Goal: Transaction & Acquisition: Purchase product/service

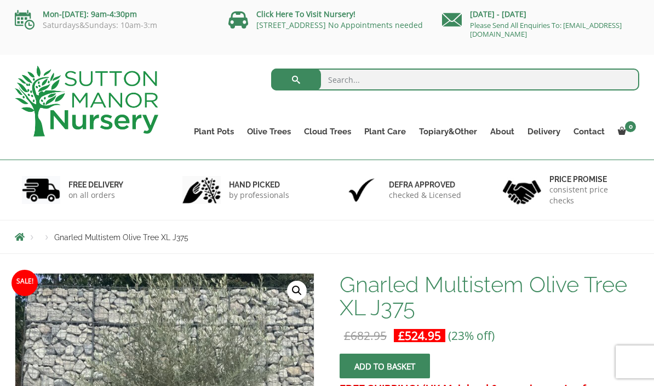
click at [361, 79] on input "search" at bounding box center [455, 80] width 369 height 22
type input "J672"
click at [296, 79] on button "submit" at bounding box center [296, 80] width 50 height 22
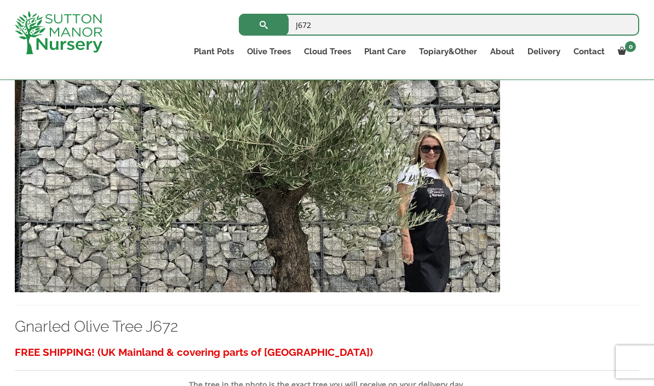
scroll to position [312, 0]
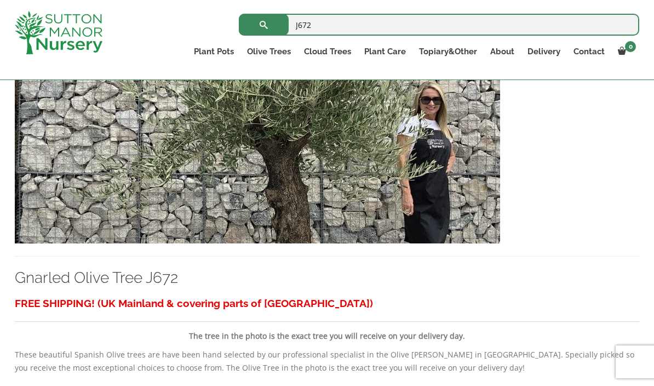
click at [81, 286] on link "Gnarled Olive Tree J672" at bounding box center [96, 278] width 163 height 18
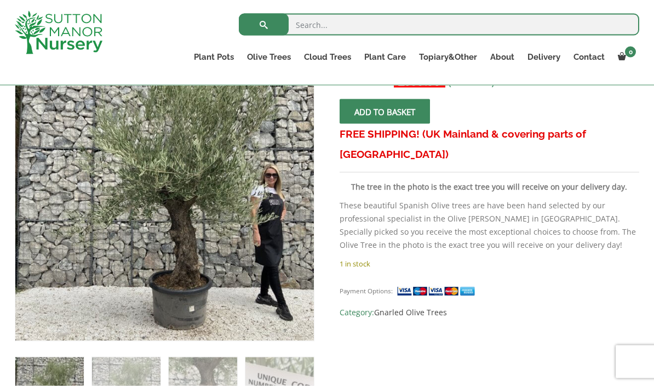
scroll to position [175, 0]
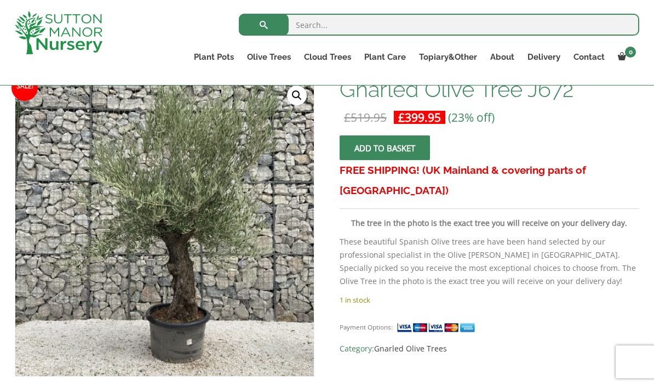
click at [296, 104] on link "🔍" at bounding box center [297, 95] width 20 height 20
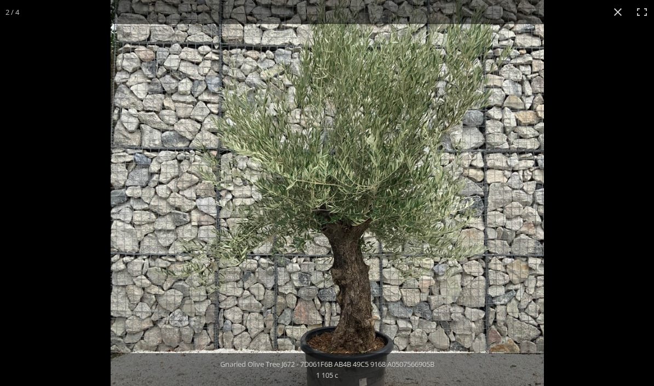
click at [152, 278] on img at bounding box center [327, 216] width 433 height 433
click at [614, 13] on button "Close (Esc)" at bounding box center [618, 12] width 24 height 24
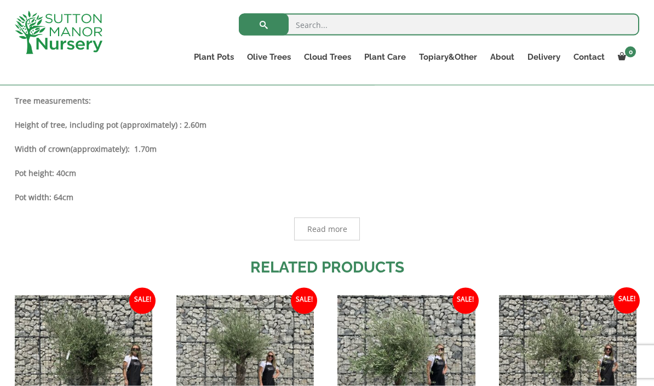
scroll to position [507, 0]
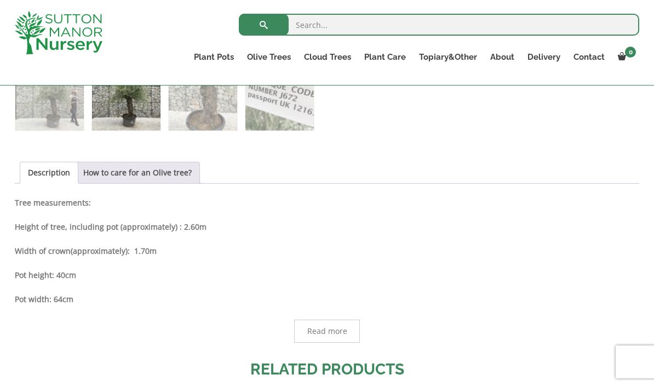
click at [131, 169] on link "How to care for an Olive tree?" at bounding box center [137, 172] width 109 height 21
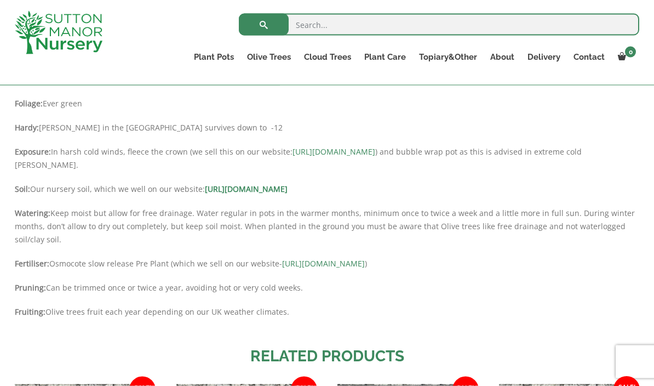
scroll to position [631, 0]
click at [365, 265] on link "https://www.suttonmanornursery.co.uk/plant-care-products/osmocote-slow-release-…" at bounding box center [323, 263] width 83 height 10
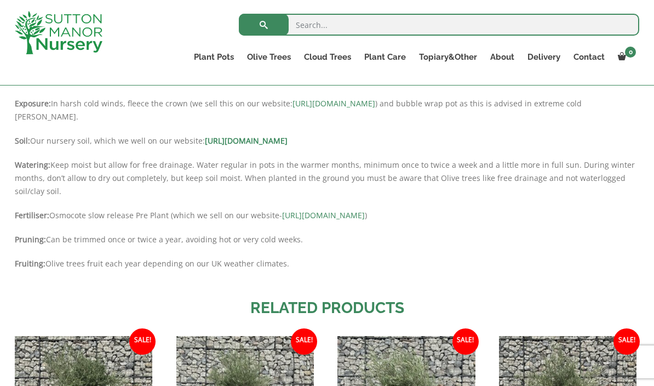
click at [369, 107] on link "https://www.suttonmanornursery.co.uk/plant-care-products/horticultural-fleece/" at bounding box center [334, 103] width 83 height 10
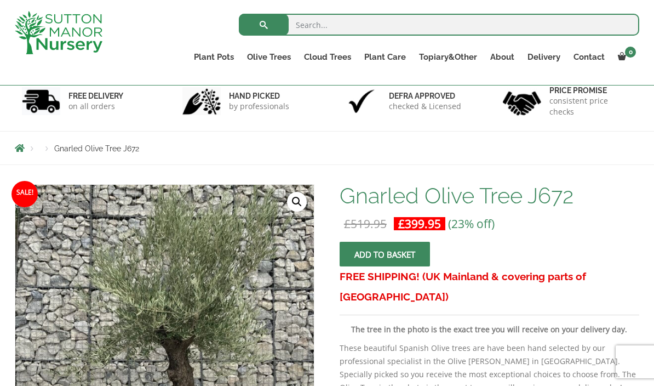
scroll to position [152, 0]
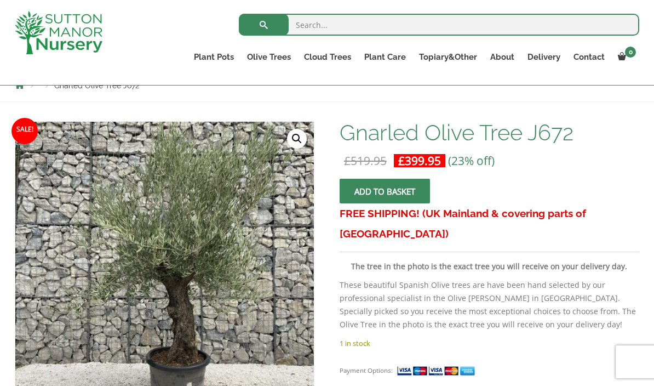
click at [0, 0] on link "Big Bell Pots" at bounding box center [0, 0] width 0 height 0
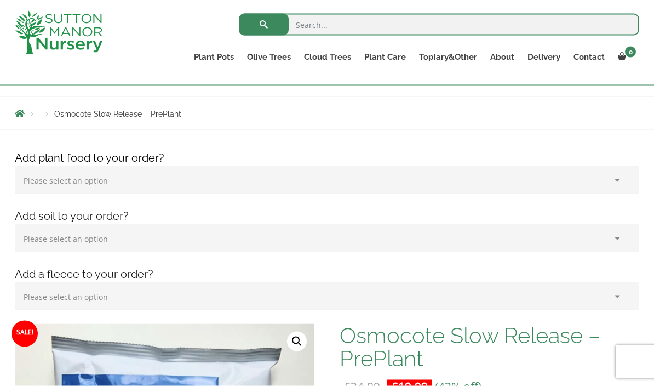
scroll to position [79, 0]
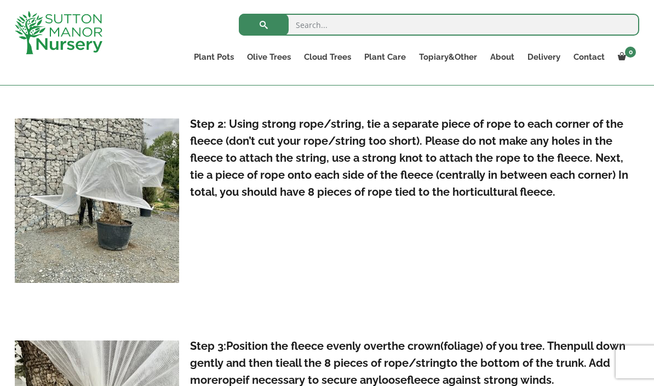
scroll to position [990, 0]
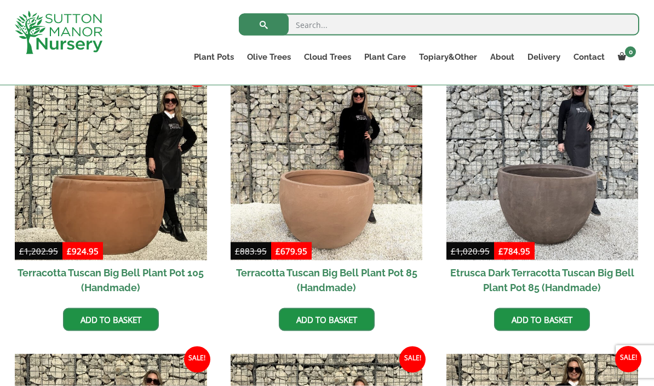
scroll to position [584, 0]
click at [0, 0] on link "Ilex Crenata Cloud Trees" at bounding box center [0, 0] width 0 height 0
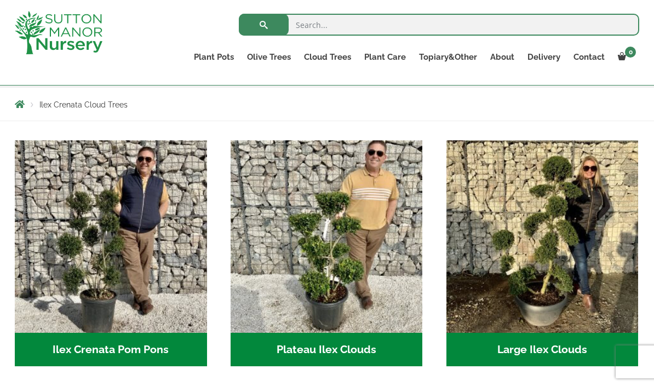
scroll to position [185, 0]
click at [99, 351] on h2 "Ilex Crenata Pom Pons (56)" at bounding box center [111, 350] width 192 height 34
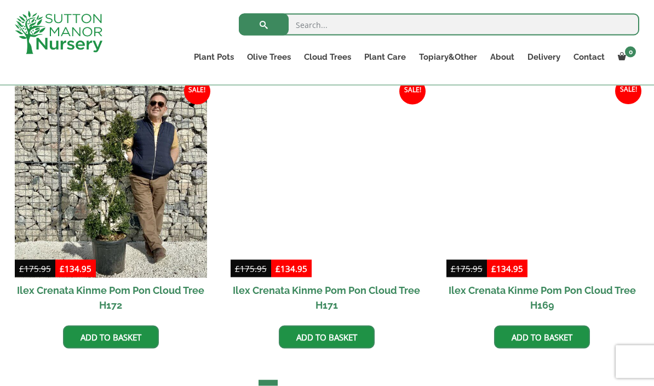
scroll to position [566, 0]
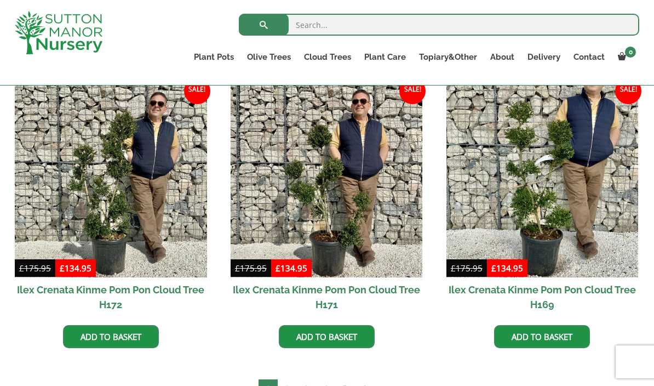
click at [526, 187] on img at bounding box center [543, 181] width 192 height 192
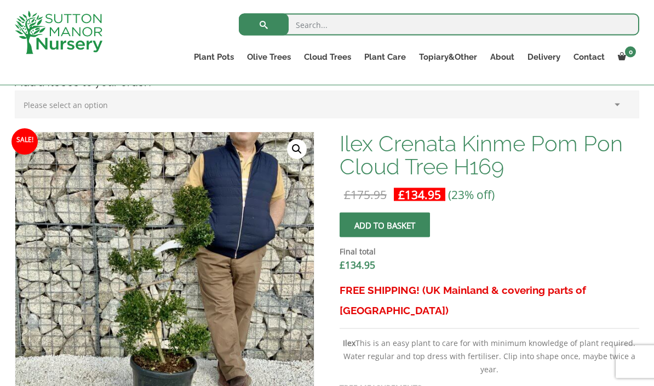
scroll to position [310, 0]
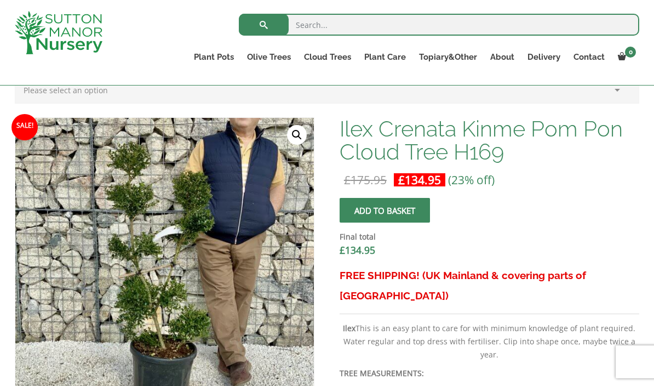
click at [291, 128] on link "🔍" at bounding box center [297, 135] width 20 height 20
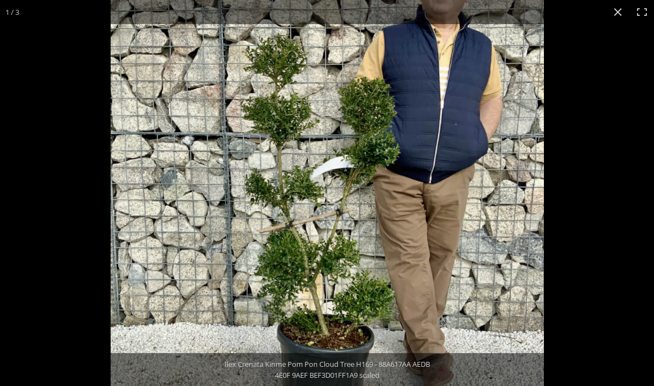
click at [25, 39] on div at bounding box center [327, 193] width 654 height 386
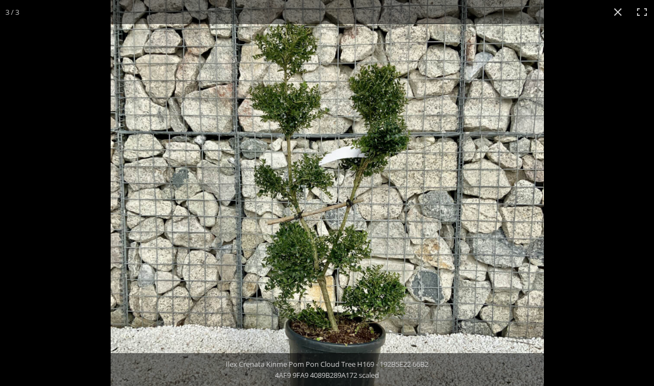
click at [613, 13] on button "Close (Esc)" at bounding box center [618, 12] width 24 height 24
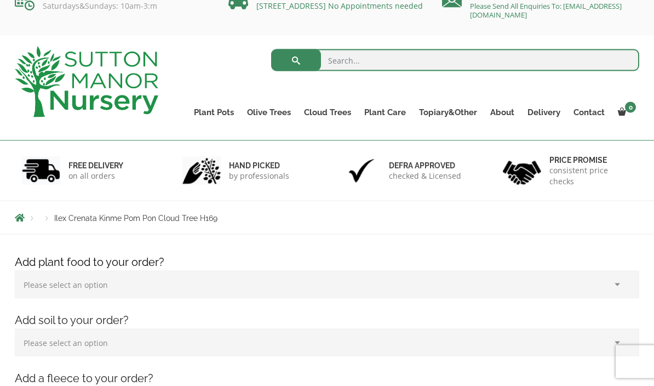
scroll to position [0, 0]
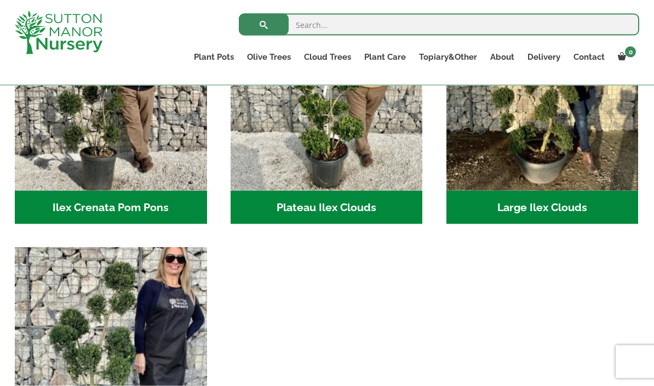
scroll to position [272, 0]
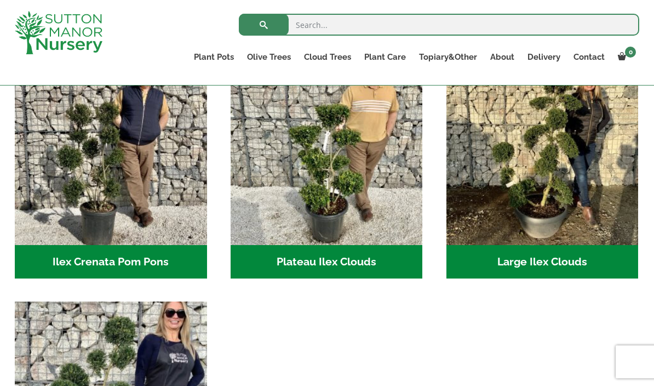
click at [523, 254] on h2 "Large Ilex Clouds (47)" at bounding box center [543, 262] width 192 height 34
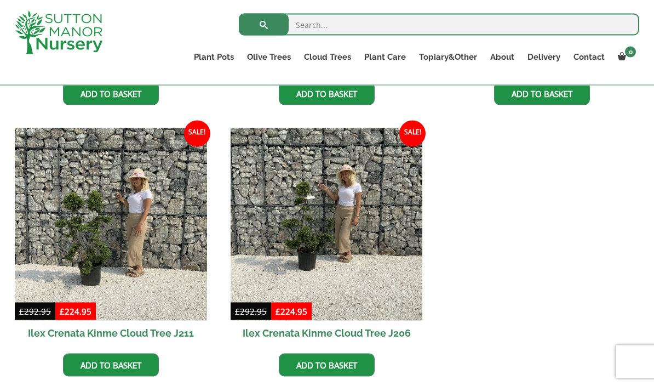
scroll to position [780, 0]
click at [284, 233] on img at bounding box center [327, 224] width 192 height 192
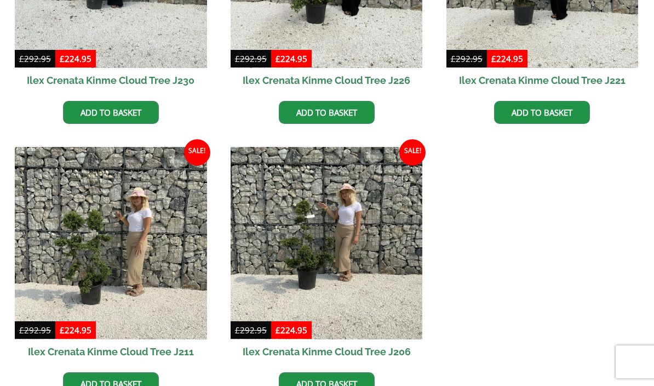
scroll to position [828, 0]
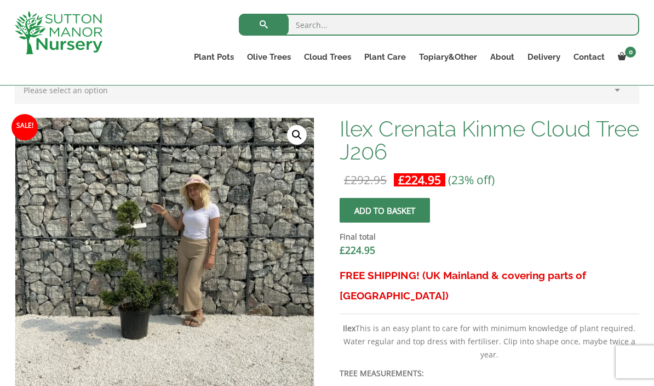
scroll to position [345, 0]
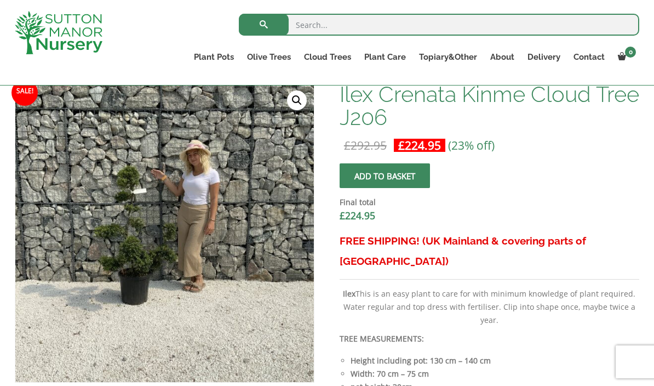
click at [124, 250] on img at bounding box center [289, 357] width 548 height 548
click at [292, 102] on link "🔍" at bounding box center [297, 100] width 20 height 20
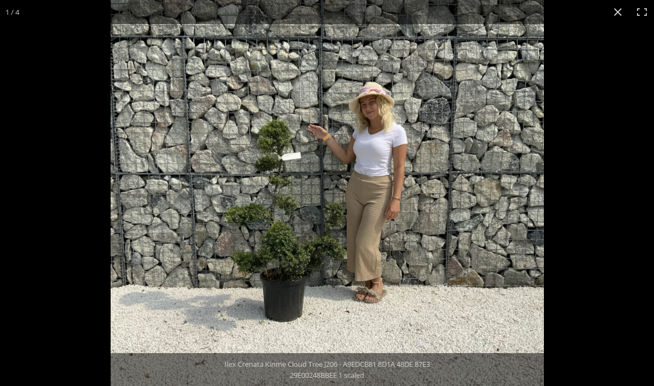
click at [15, 18] on div "1 / 4" at bounding box center [12, 12] width 25 height 24
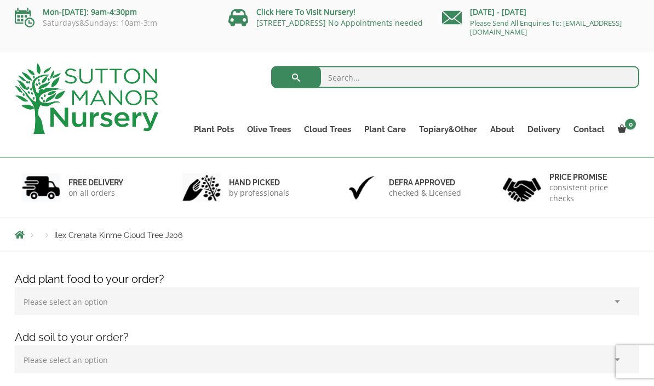
scroll to position [0, 0]
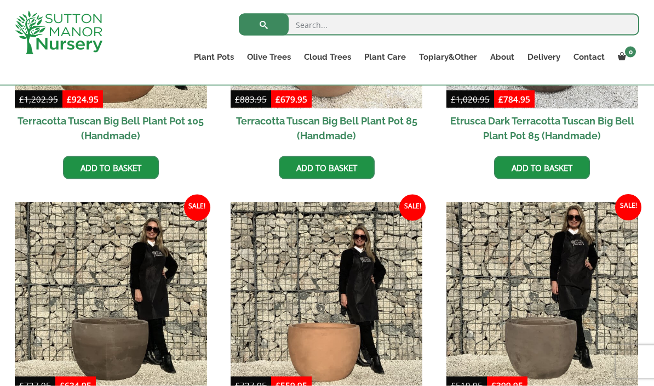
scroll to position [735, 0]
click at [0, 0] on link "Fibre Clay Pots" at bounding box center [0, 0] width 0 height 0
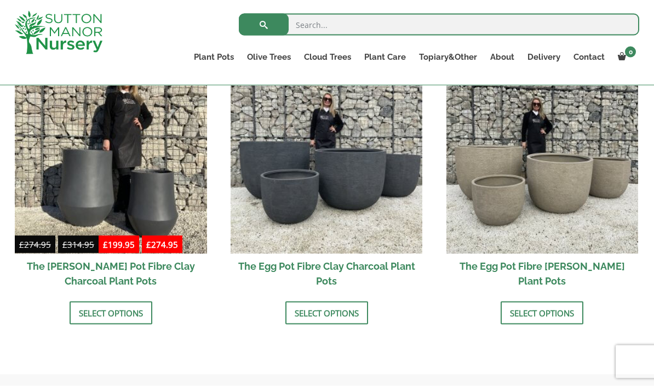
scroll to position [379, 0]
click at [329, 311] on link "Select options" at bounding box center [327, 312] width 83 height 23
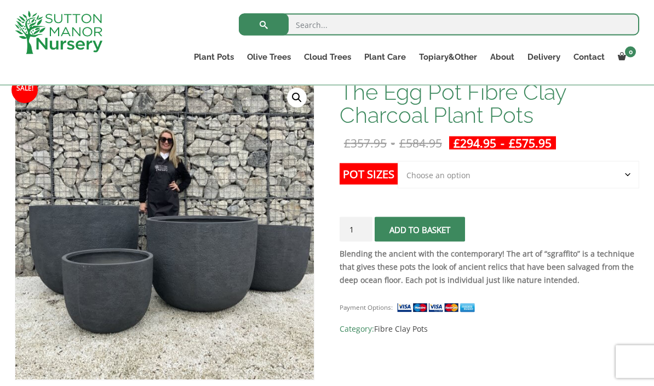
scroll to position [176, 0]
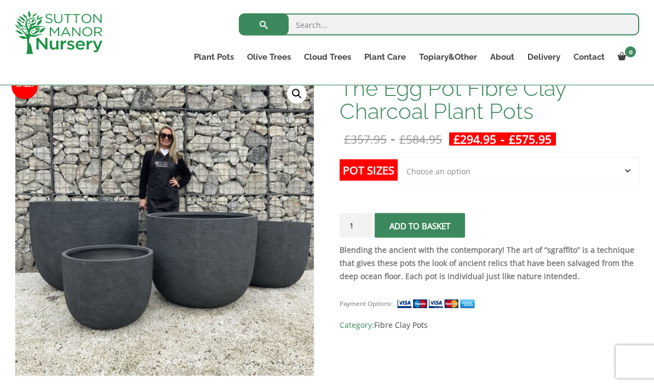
click at [441, 168] on select "Choose an option Click here to buy the 5th To Largest Pot In The Picture Click …" at bounding box center [519, 170] width 242 height 27
select select "Click here to buy The Largest Pot In The Picture"
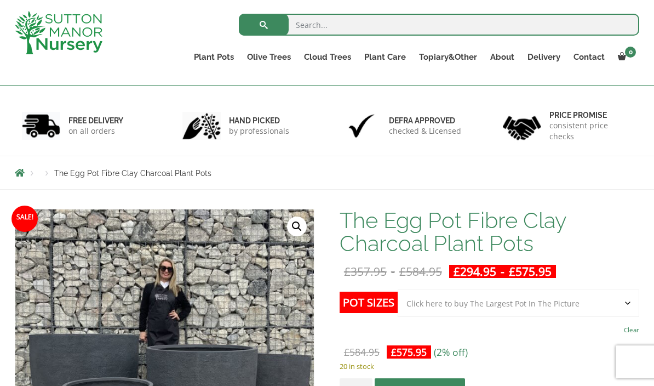
scroll to position [0, 0]
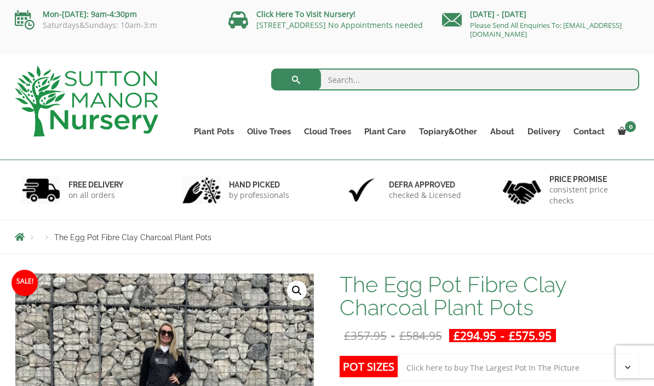
click at [0, 0] on link "Gnarled Multi Stem Olives" at bounding box center [0, 0] width 0 height 0
